Goal: Information Seeking & Learning: Find specific fact

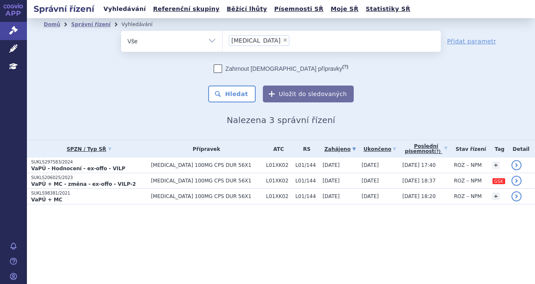
click at [114, 10] on link "Vyhledávání" at bounding box center [125, 8] width 48 height 11
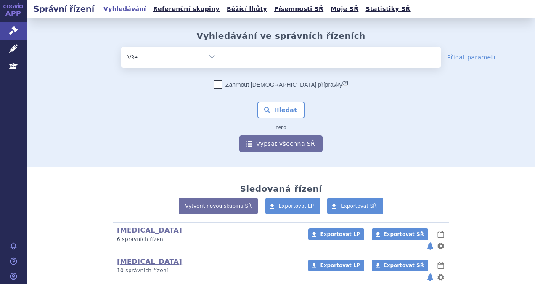
click at [251, 56] on ul at bounding box center [332, 56] width 218 height 18
click at [223, 56] on select at bounding box center [222, 56] width 0 height 21
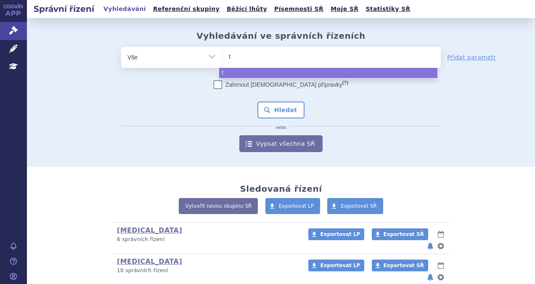
type input "ta"
type input "tal"
type input "talv"
type input "talve"
type input "talvey"
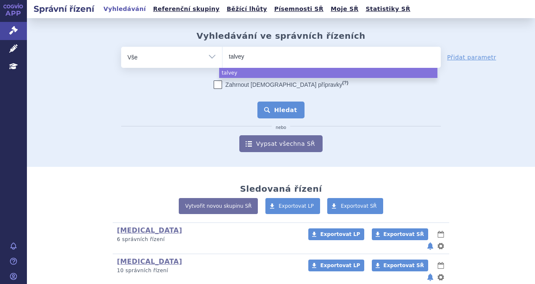
select select "talvey"
click at [264, 109] on button "Hledat" at bounding box center [282, 109] width 48 height 17
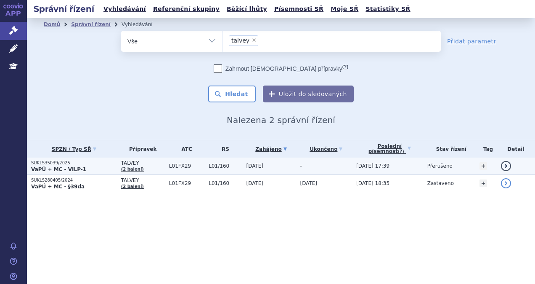
click at [175, 168] on span "L01FX29" at bounding box center [186, 166] width 35 height 6
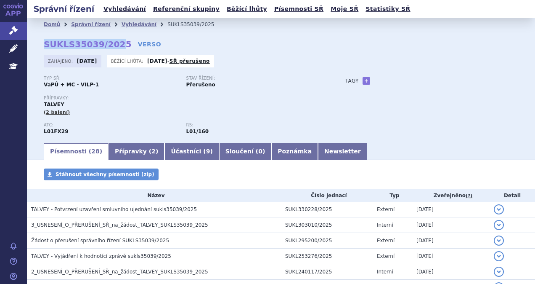
drag, startPoint x: 105, startPoint y: 49, endPoint x: 45, endPoint y: 40, distance: 61.3
click at [45, 40] on strong "SUKLS35039/2025" at bounding box center [88, 44] width 88 height 10
drag, startPoint x: 45, startPoint y: 40, endPoint x: 42, endPoint y: 46, distance: 6.4
click at [42, 46] on div "Domů Správní řízení Vyhledávání SUKLS35039/2025 SUKLS35039/2025 VERSO Zahájeno:…" at bounding box center [281, 86] width 509 height 111
drag, startPoint x: 44, startPoint y: 47, endPoint x: 116, endPoint y: 47, distance: 72.4
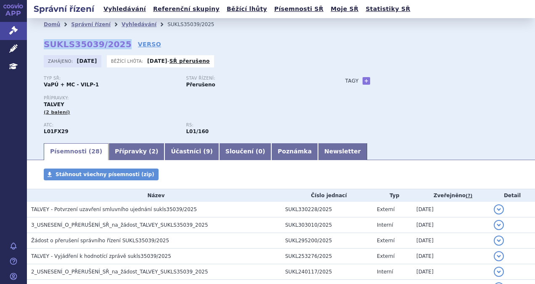
click at [116, 47] on div "Domů Správní řízení Vyhledávání SUKLS35039/2025 SUKLS35039/2025 VERSO Zahájeno:…" at bounding box center [281, 86] width 509 height 111
copy strong "SUKLS35039/2025"
click at [138, 47] on link "VERSO" at bounding box center [149, 44] width 23 height 8
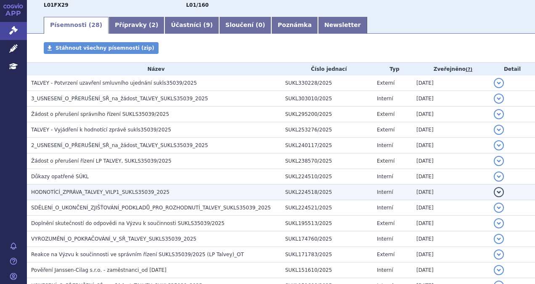
click at [109, 189] on span "HODNOTÍCÍ_ZPRÁVA_TALVEY_VILP1_SUKLS35039_2025" at bounding box center [100, 192] width 138 height 6
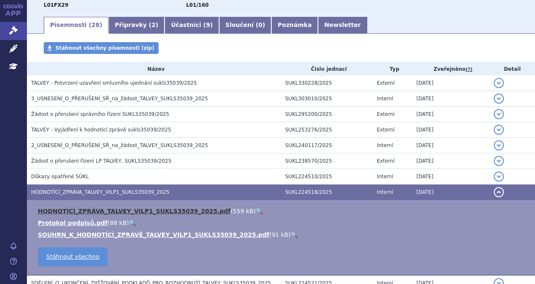
click at [130, 208] on link "HODNOTÍCÍ_ZPRÁVA_TALVEY_VILP1_SUKLS35039_2025.pdf" at bounding box center [134, 211] width 193 height 7
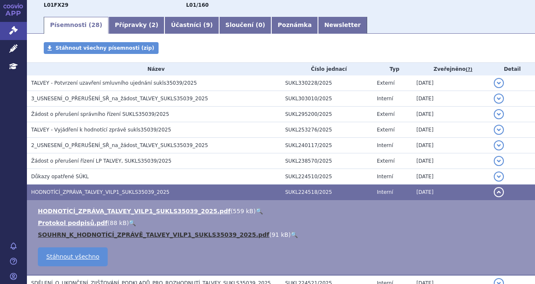
click at [125, 235] on link "SOUHRN_K_HODNOTÍCÍ_ZPRÁVĚ_TALVEY_VILP1_SUKLS35039_2025.pdf" at bounding box center [154, 234] width 232 height 7
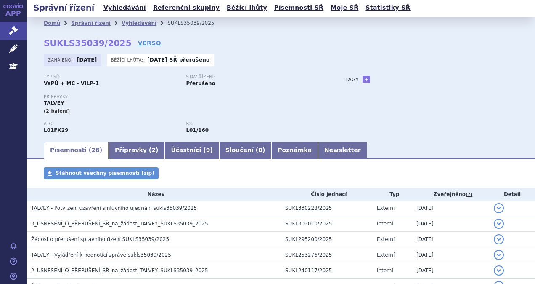
scroll to position [0, 0]
